Goal: Task Accomplishment & Management: Manage account settings

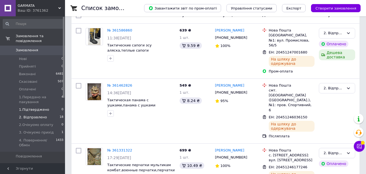
scroll to position [54, 0]
click at [50, 95] on span "1.Передано на пакування" at bounding box center [40, 100] width 43 height 10
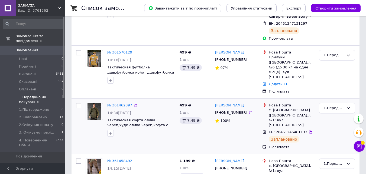
scroll to position [114, 0]
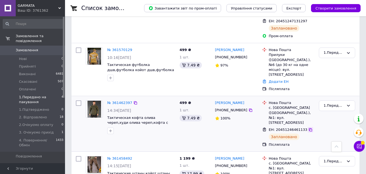
click at [309, 128] on icon at bounding box center [310, 129] width 3 height 3
click at [335, 103] on div "1.Передано на пакування" at bounding box center [334, 106] width 21 height 6
click at [339, 140] on li "2. Відправлено" at bounding box center [337, 147] width 36 height 15
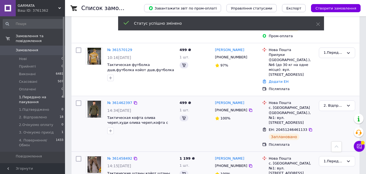
scroll to position [114, 0]
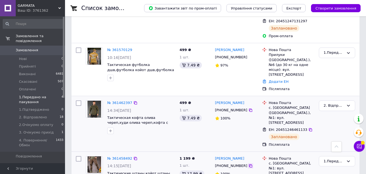
click at [249, 163] on icon at bounding box center [251, 165] width 4 height 4
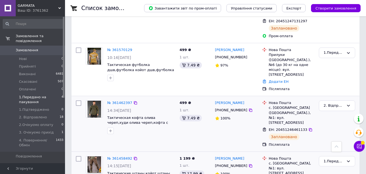
click at [328, 158] on div "1.Передано на пакування" at bounding box center [334, 161] width 21 height 6
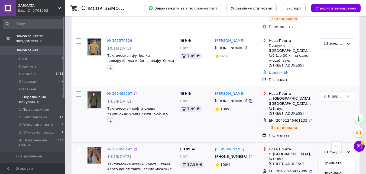
scroll to position [27, 0]
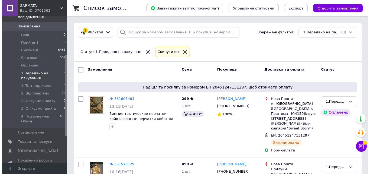
scroll to position [81, 0]
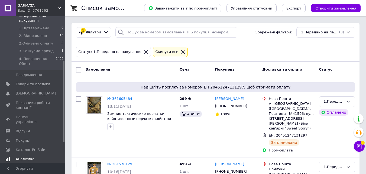
click at [34, 156] on span "Аналітика" at bounding box center [33, 158] width 34 height 5
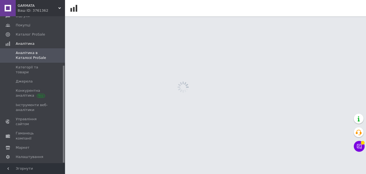
scroll to position [74, 0]
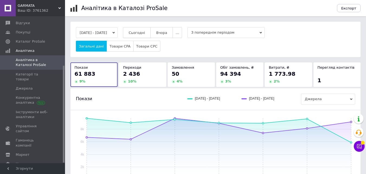
click at [137, 31] on button "Сьогодні" at bounding box center [137, 32] width 28 height 11
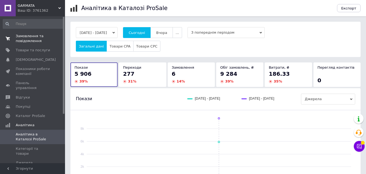
click at [31, 36] on span "Замовлення та повідомлення" at bounding box center [33, 39] width 34 height 10
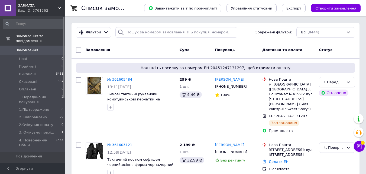
click at [364, 149] on button "Чат з покупцем" at bounding box center [359, 146] width 11 height 11
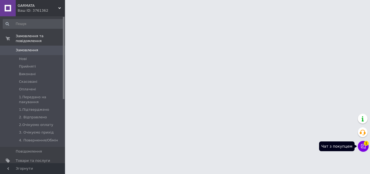
click at [361, 145] on icon at bounding box center [363, 146] width 5 height 5
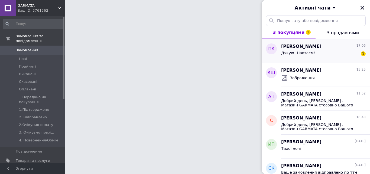
click at [328, 45] on div "[PERSON_NAME] 17:06" at bounding box center [323, 46] width 85 height 6
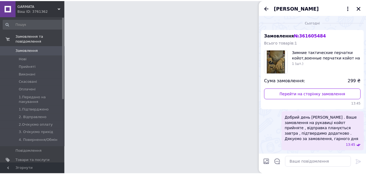
scroll to position [18, 0]
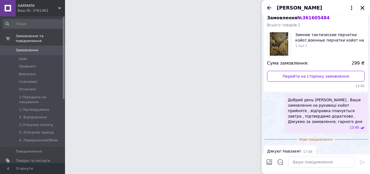
click at [363, 8] on icon "Закрити" at bounding box center [363, 8] width 4 height 4
